Goal: Task Accomplishment & Management: Manage account settings

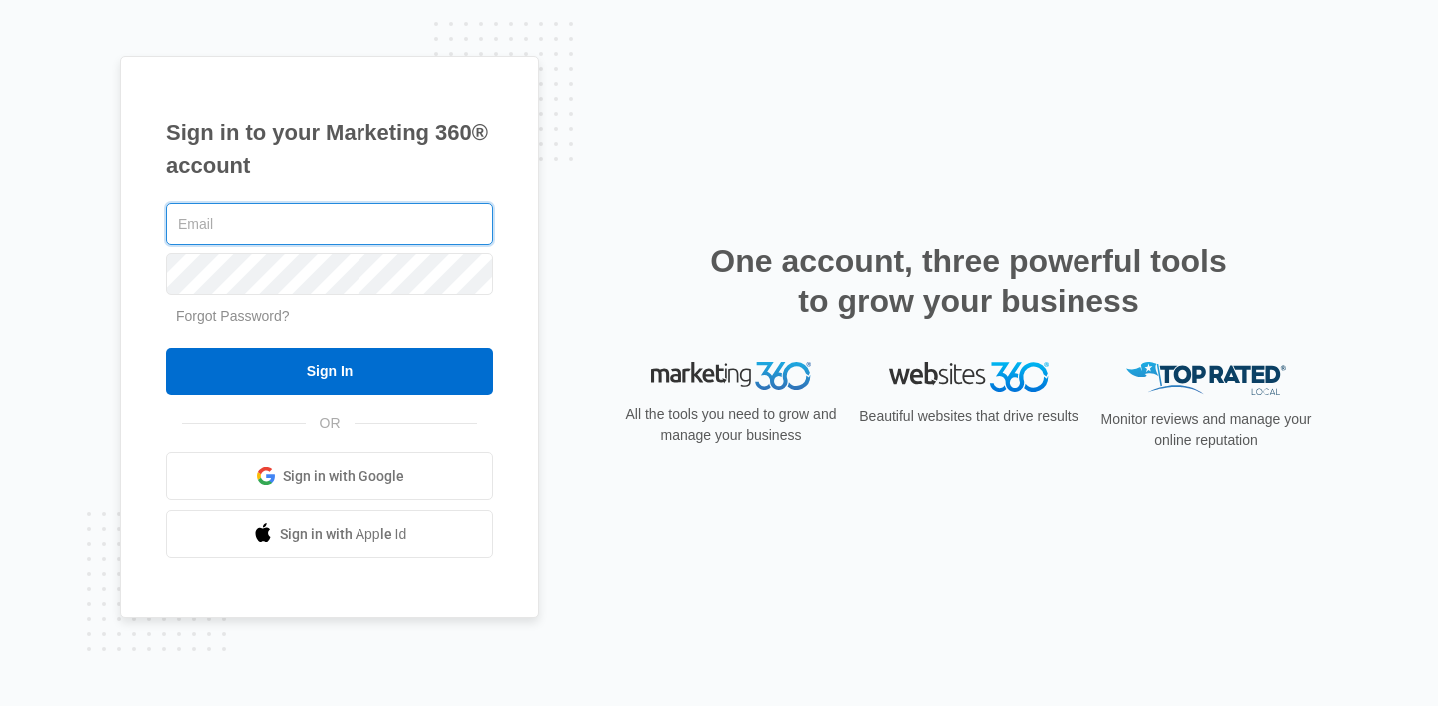
click at [430, 217] on input "text" at bounding box center [330, 224] width 328 height 42
type input "[PERSON_NAME][EMAIL_ADDRESS][DOMAIN_NAME]"
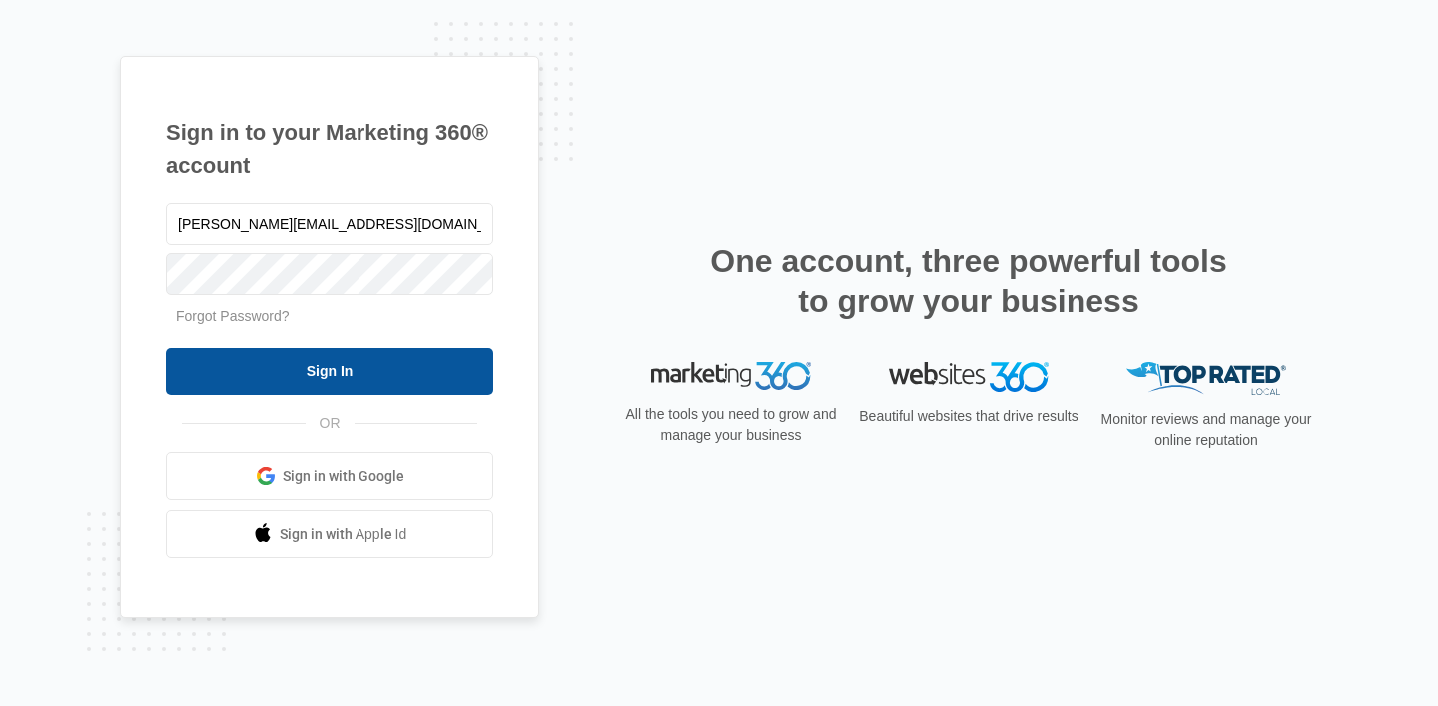
click at [402, 362] on input "Sign In" at bounding box center [330, 372] width 328 height 48
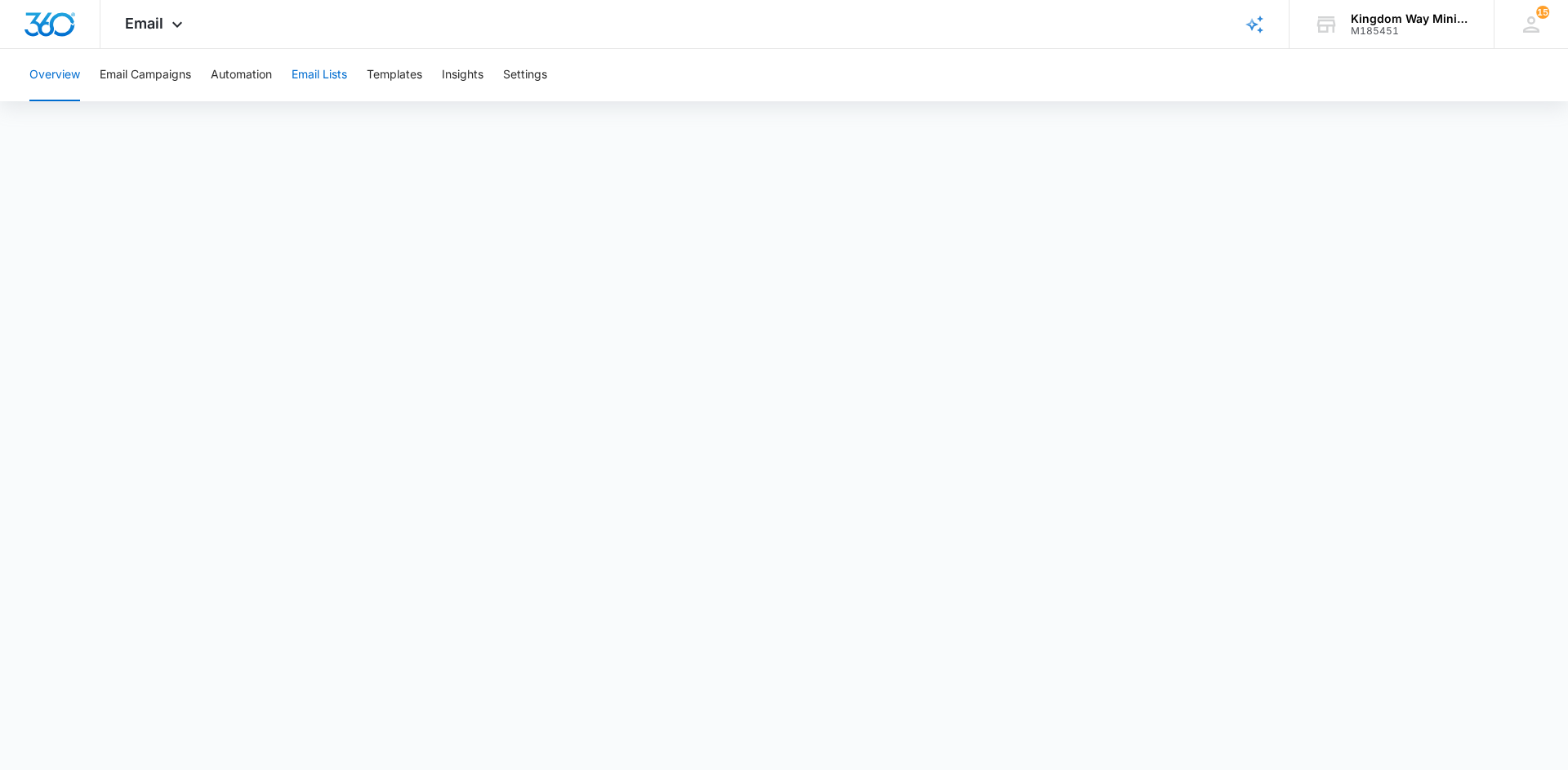
click at [326, 75] on button "Email Lists" at bounding box center [320, 75] width 56 height 52
